Goal: Ask a question

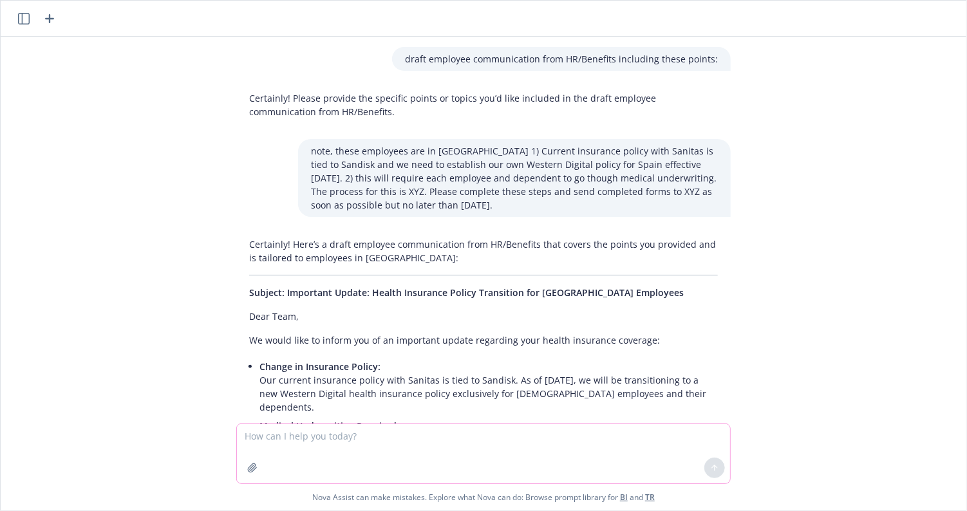
scroll to position [1078, 0]
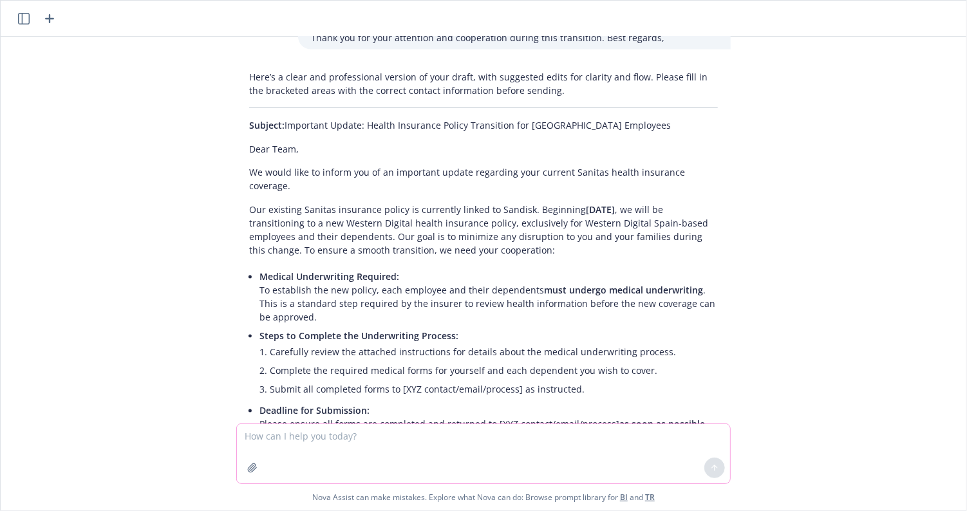
click at [316, 455] on textarea at bounding box center [483, 453] width 493 height 59
type textarea "compsych's eap network for non-us"
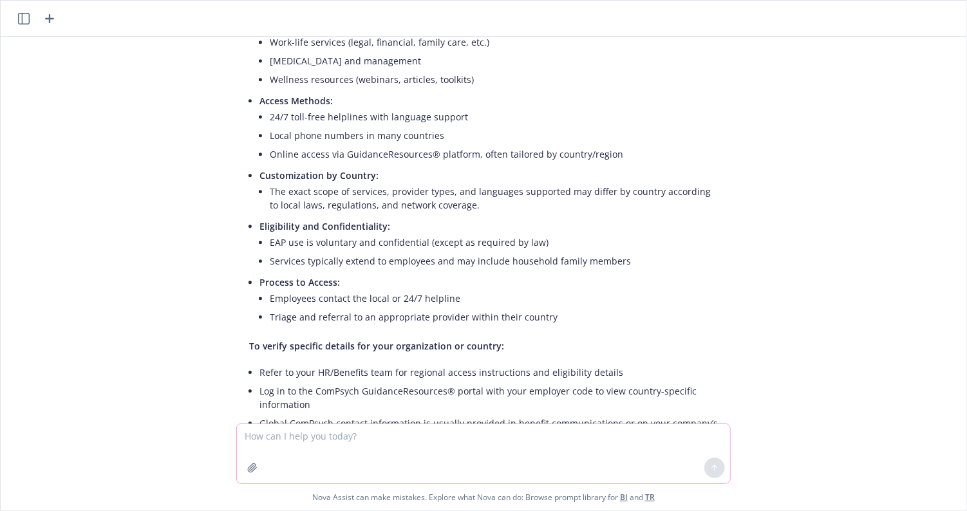
scroll to position [1914, 0]
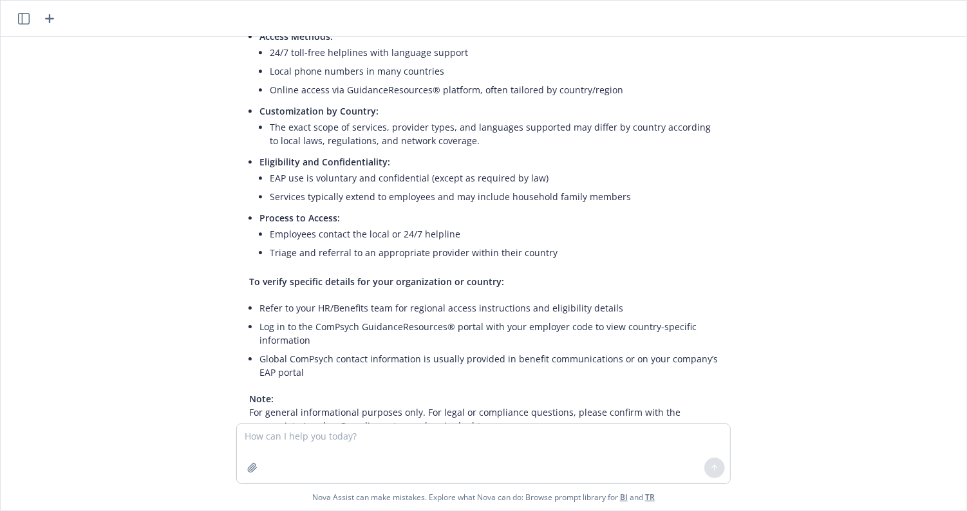
click at [112, 319] on div "draft employee communication from HR/Benefits including these points: Certainly…" at bounding box center [484, 230] width 966 height 387
click at [315, 440] on textarea at bounding box center [483, 453] width 493 height 59
type textarea "does Compsych own their own network outside of the [GEOGRAPHIC_DATA]?"
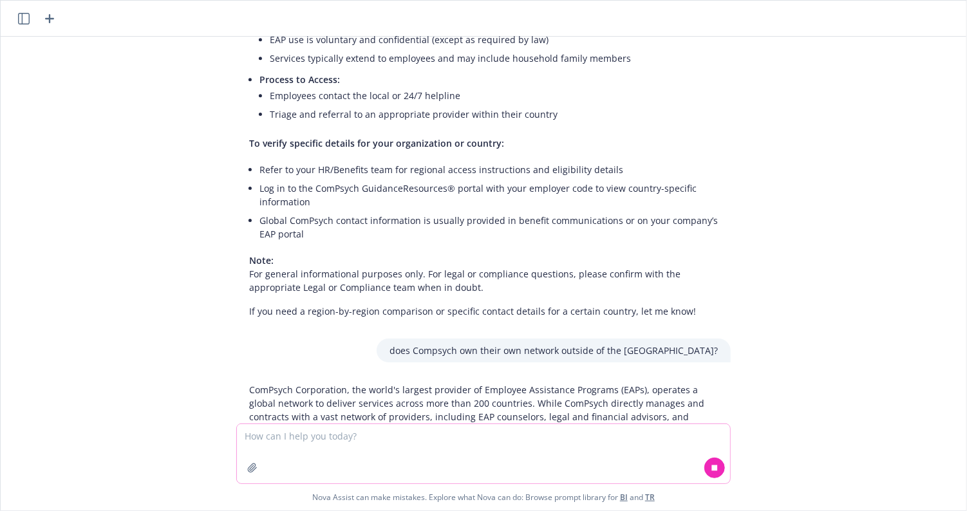
scroll to position [2060, 0]
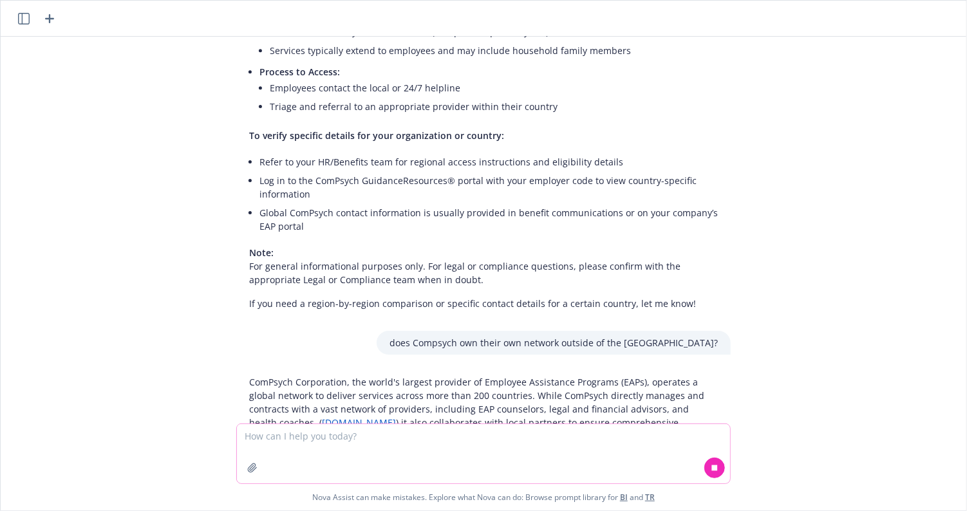
click at [333, 436] on textarea at bounding box center [483, 453] width 493 height 59
click at [745, 57] on div "draft employee communication from HR/Benefits including these points: Certainly…" at bounding box center [484, 230] width 966 height 387
